Goal: Check status

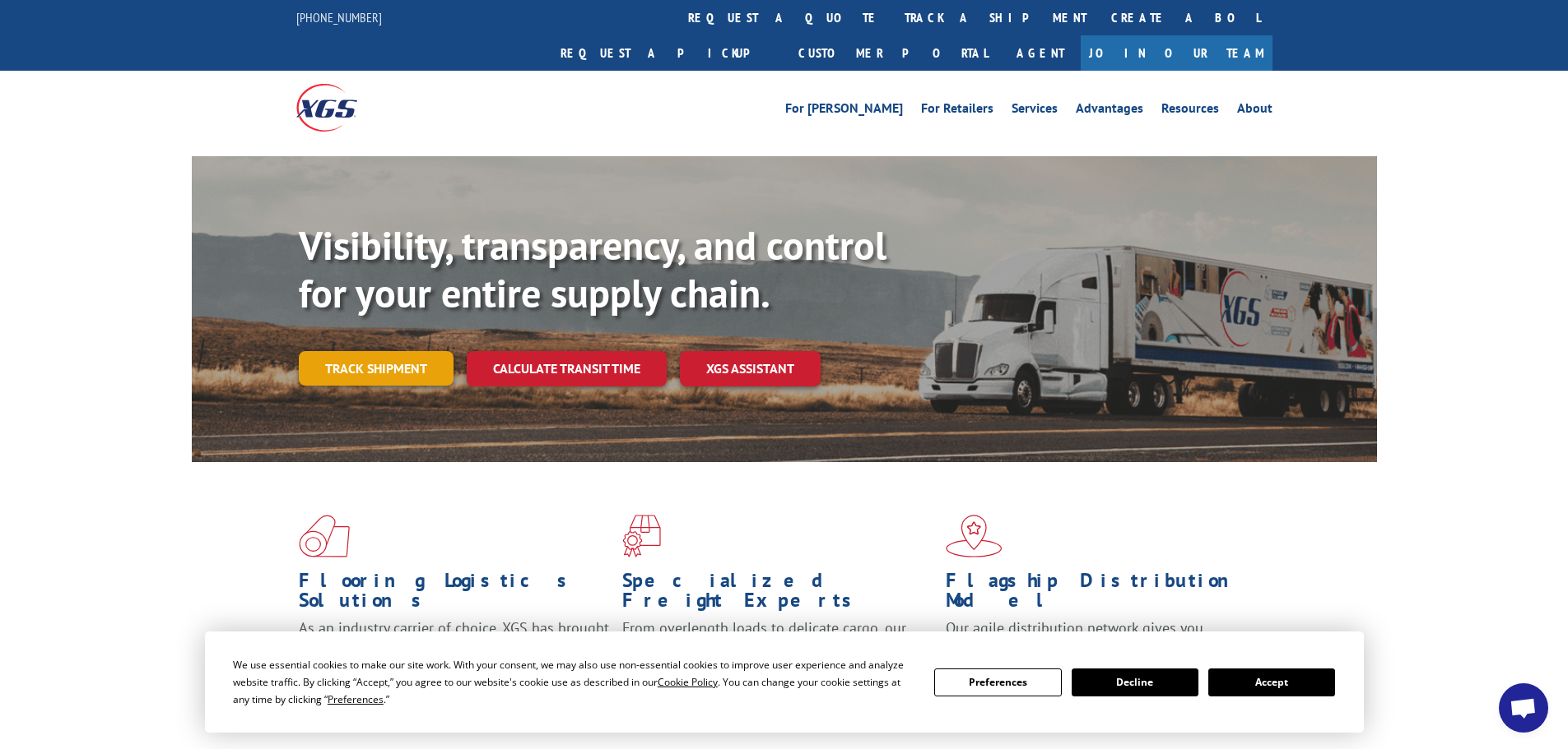
click at [340, 351] on link "Track shipment" at bounding box center [376, 367] width 154 height 34
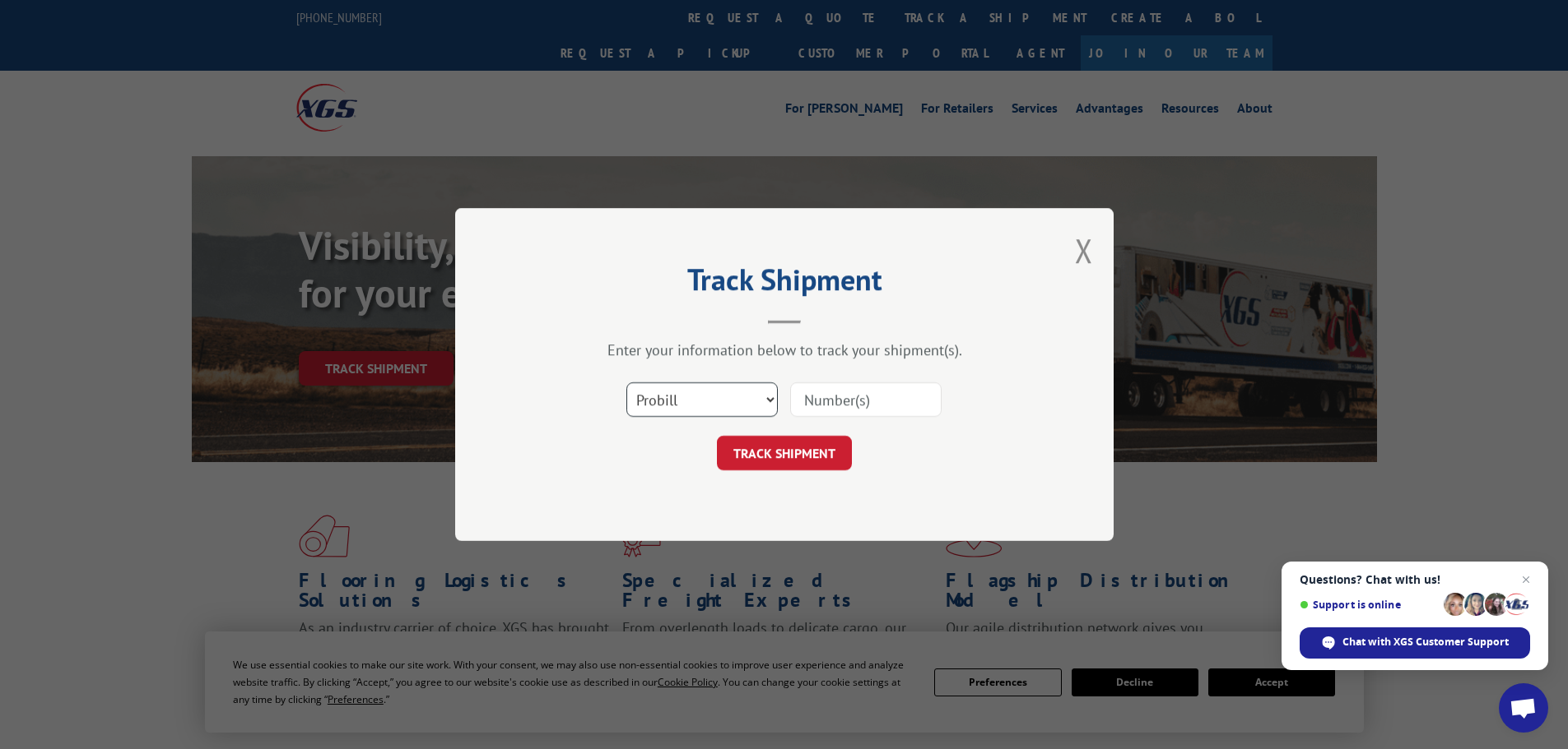
click at [766, 403] on select "Select category... Probill BOL PO" at bounding box center [702, 399] width 152 height 34
select select "po"
click at [626, 382] on select "Select category... Probill BOL PO" at bounding box center [702, 399] width 152 height 34
click at [844, 397] on input at bounding box center [865, 399] width 152 height 34
paste input "09523380"
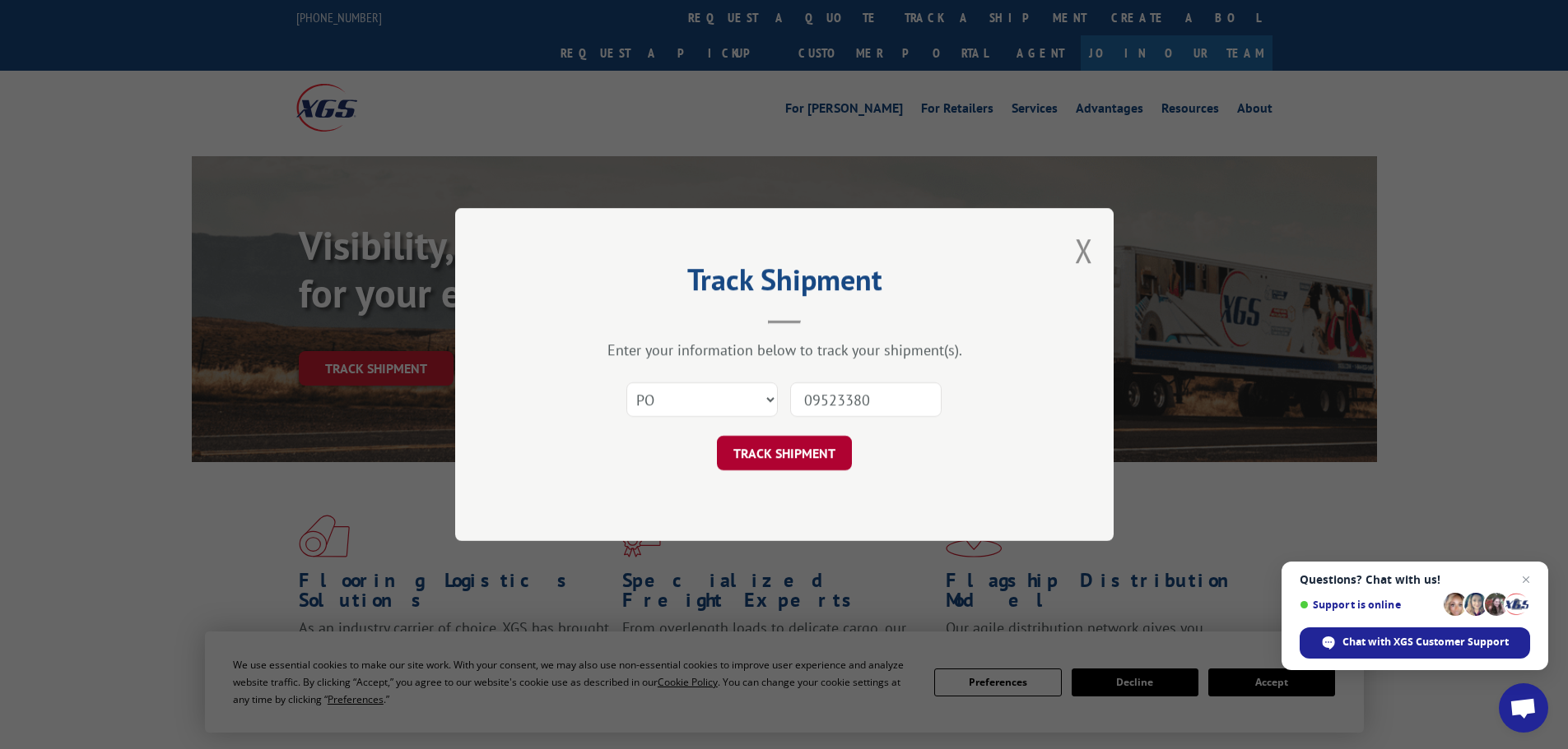
type input "09523380"
click at [776, 451] on button "TRACK SHIPMENT" at bounding box center [784, 453] width 135 height 34
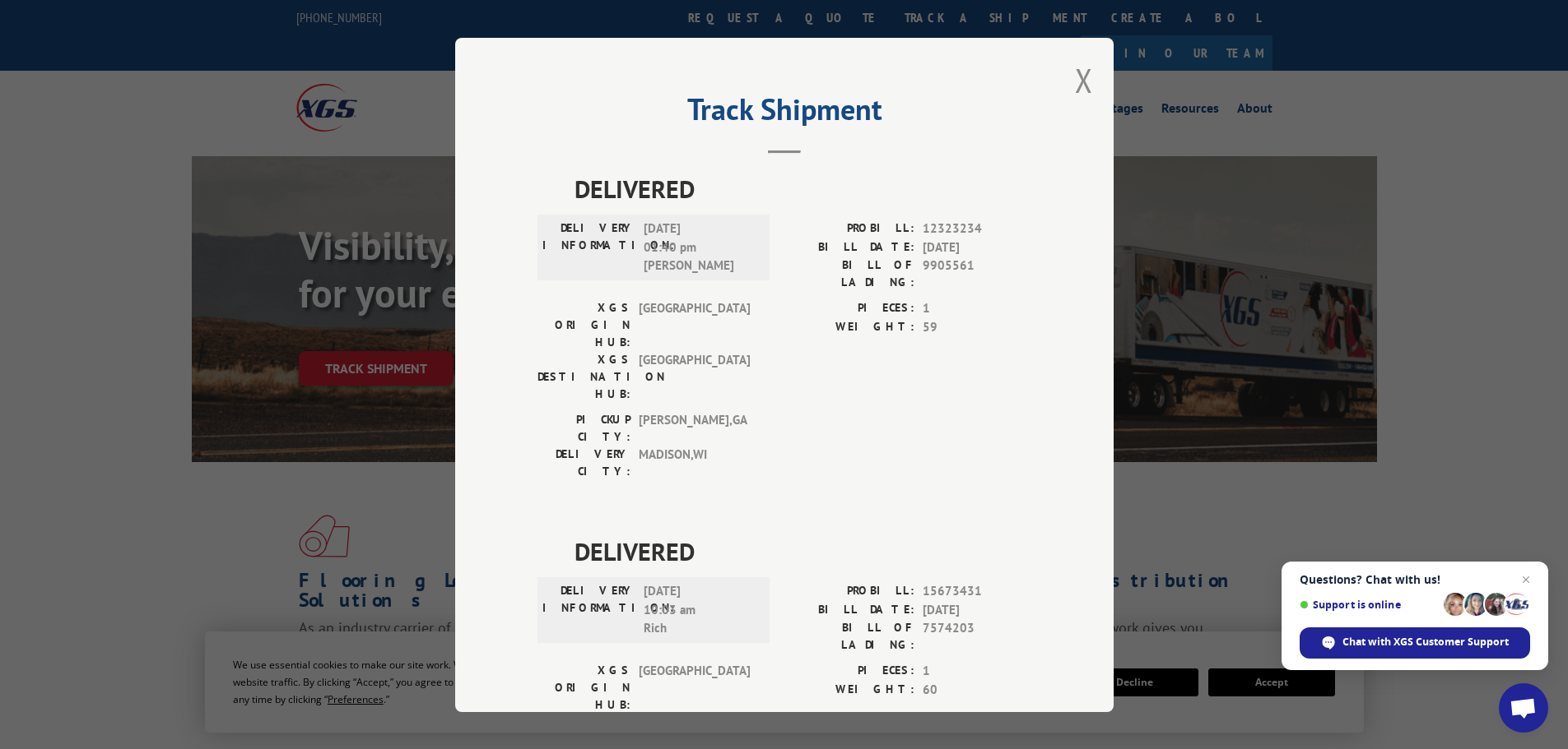
click at [1061, 77] on div "Track Shipment DELIVERED DELIVERY INFORMATION: [DATE] 01:40 pm [PERSON_NAME]: 1…" at bounding box center [784, 374] width 658 height 674
drag, startPoint x: 1078, startPoint y: 81, endPoint x: 977, endPoint y: 32, distance: 112.3
click at [1077, 75] on button "Close modal" at bounding box center [1084, 81] width 18 height 44
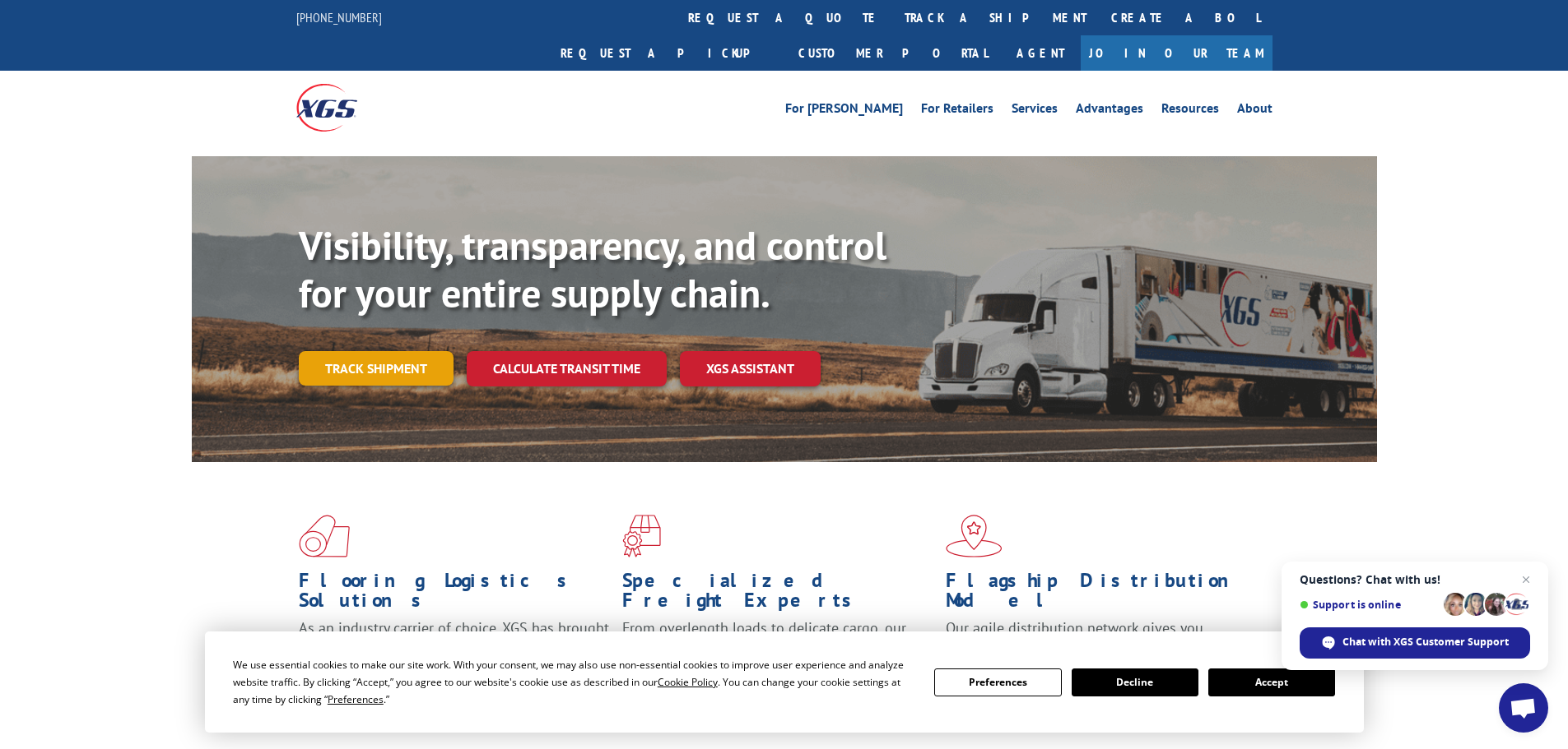
click at [356, 351] on link "Track shipment" at bounding box center [376, 367] width 154 height 34
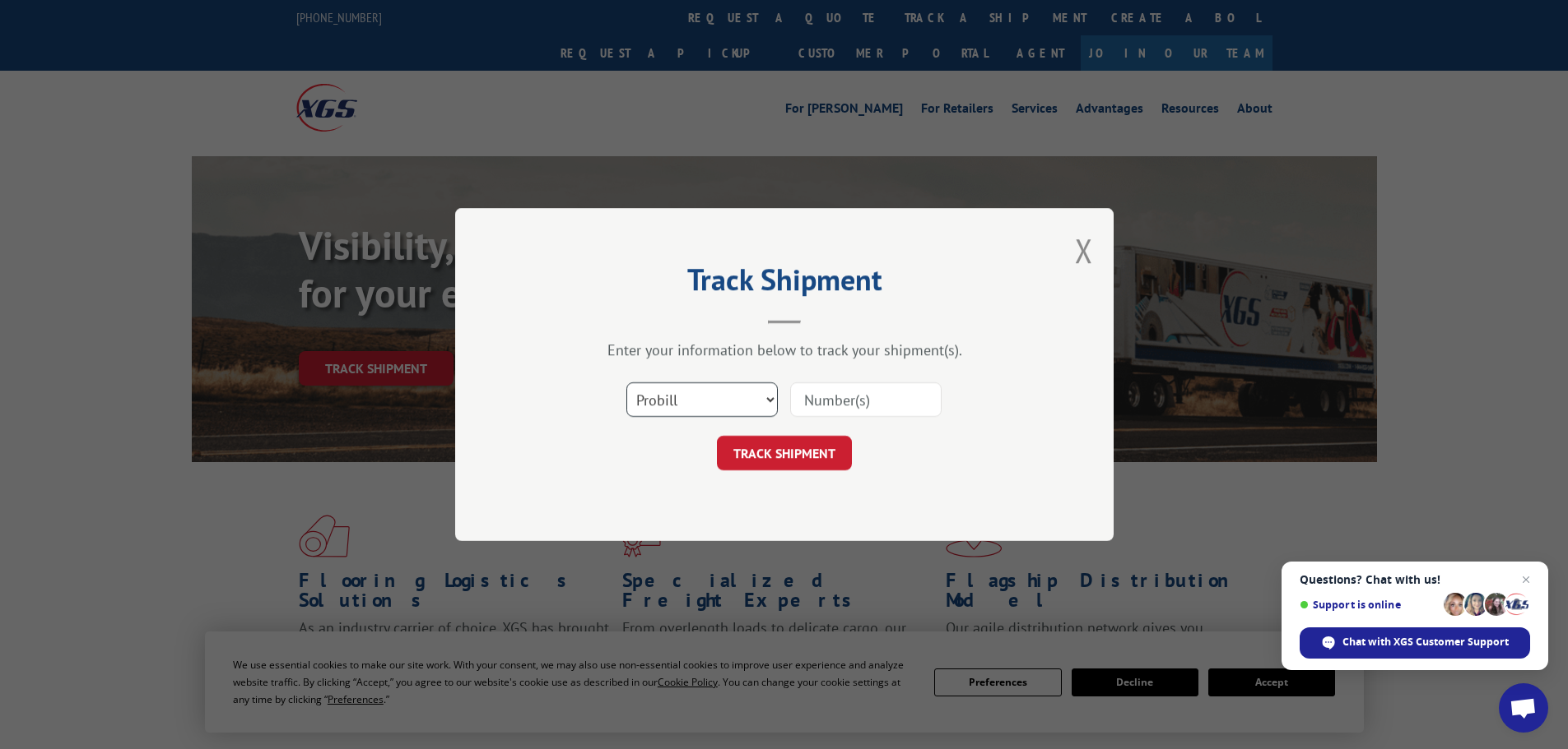
click at [763, 402] on select "Select category... Probill BOL PO" at bounding box center [702, 399] width 152 height 34
select select "po"
click at [626, 382] on select "Select category... Probill BOL PO" at bounding box center [702, 399] width 152 height 34
click at [871, 391] on input at bounding box center [865, 399] width 152 height 34
paste input "09523331"
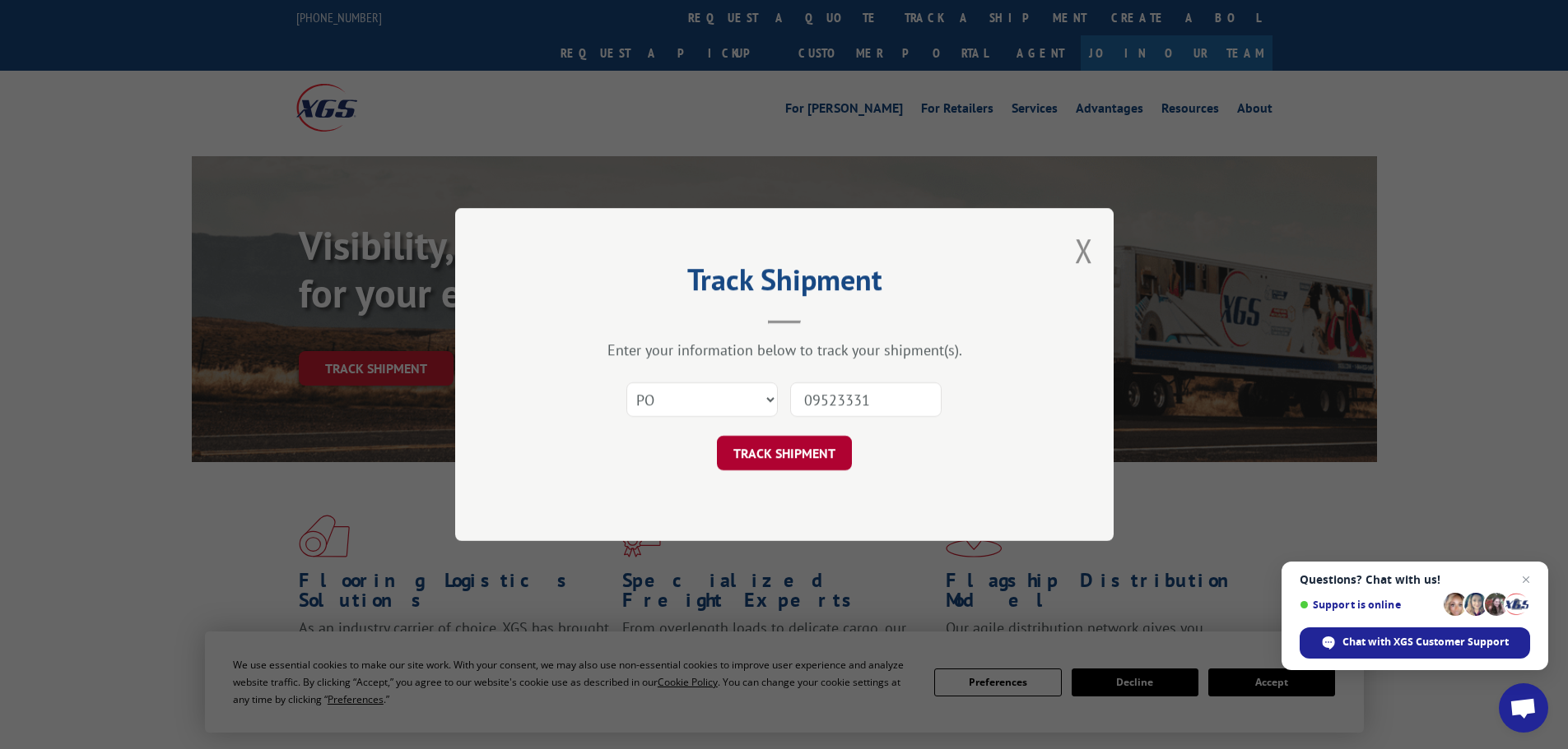
type input "09523331"
click at [821, 458] on button "TRACK SHIPMENT" at bounding box center [784, 453] width 135 height 34
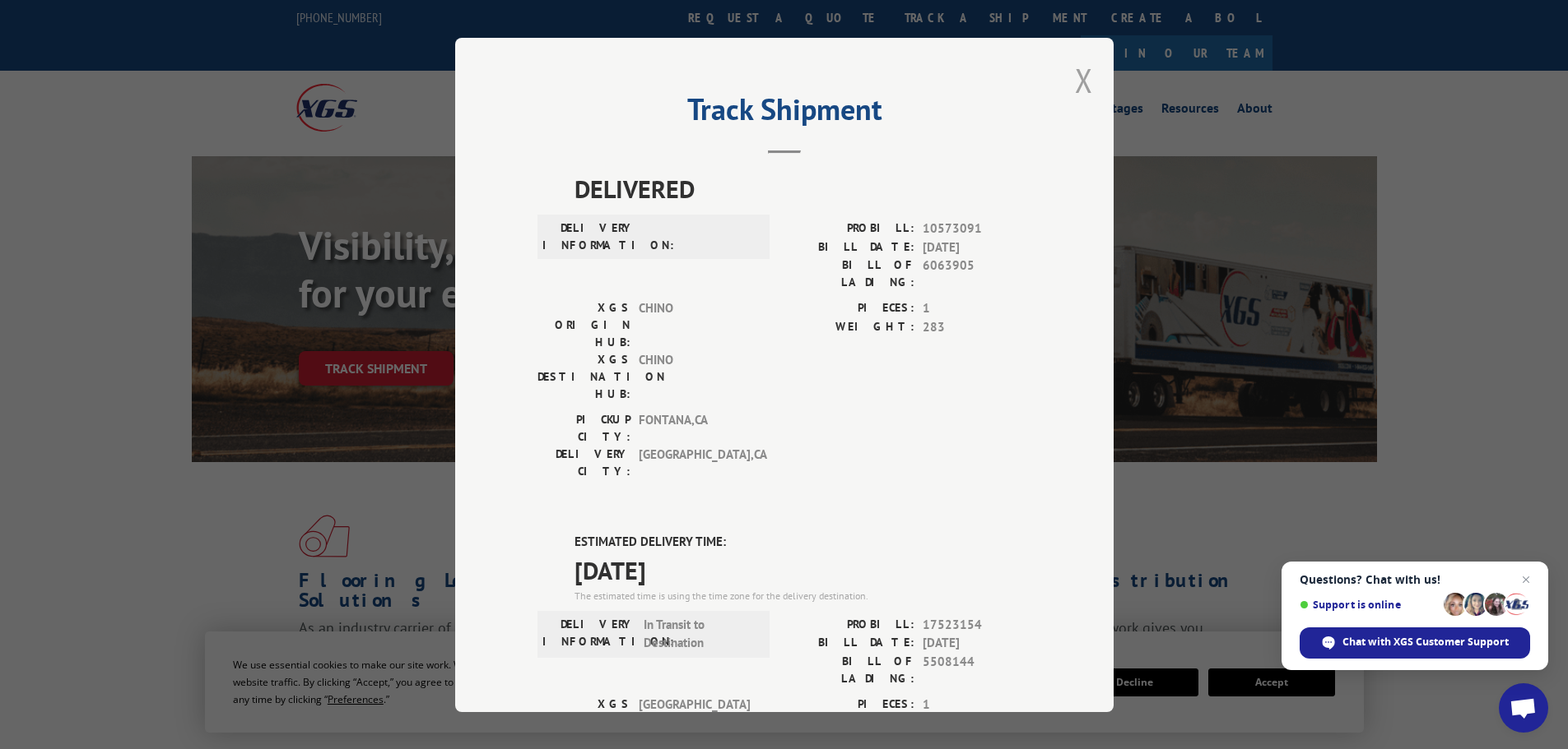
click at [1083, 67] on button "Close modal" at bounding box center [1084, 81] width 18 height 44
